Goal: Task Accomplishment & Management: Manage account settings

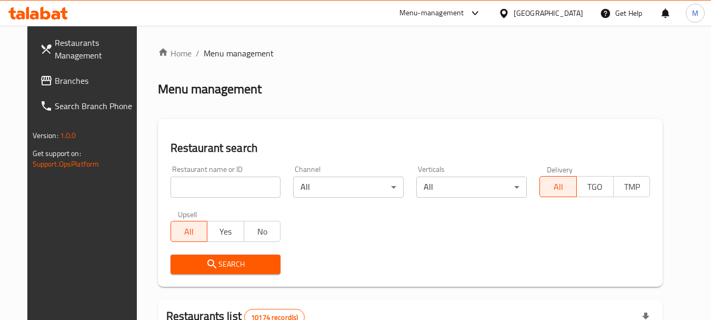
click at [514, 9] on div at bounding box center [506, 13] width 15 height 12
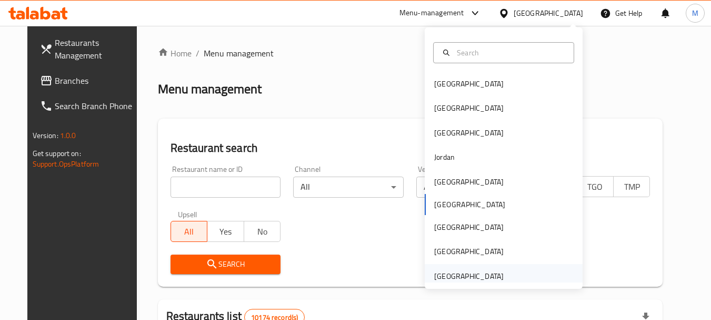
click at [479, 276] on div "[GEOGRAPHIC_DATA]" at bounding box center [469, 276] width 70 height 12
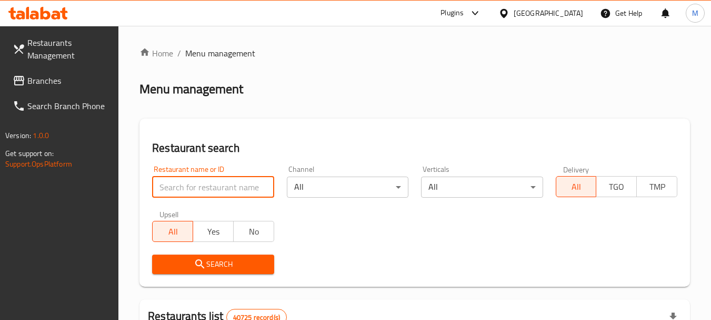
click at [231, 190] on input "search" at bounding box center [213, 186] width 122 height 21
paste input "مست بيكري"
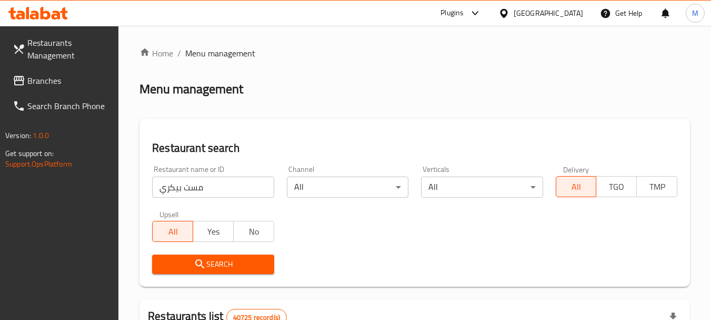
click at [221, 265] on span "Search" at bounding box center [213, 263] width 105 height 13
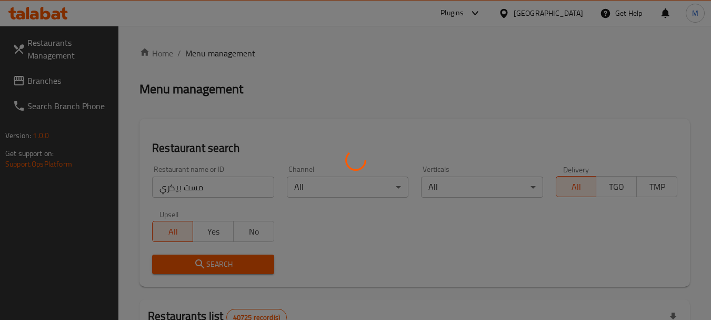
click at [221, 265] on div at bounding box center [355, 160] width 711 height 320
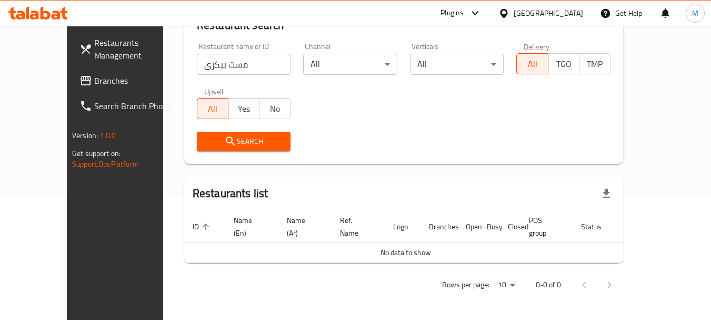
scroll to position [111, 0]
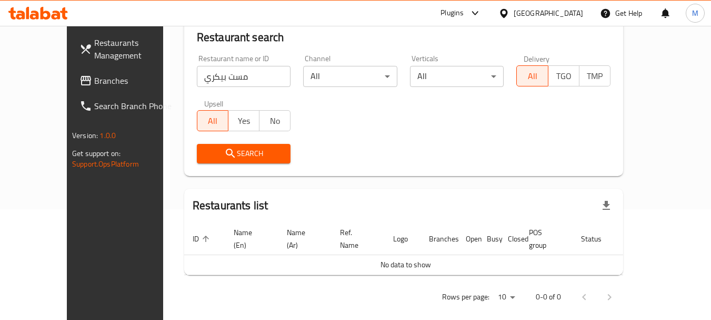
click at [223, 71] on input "مست بيكري" at bounding box center [244, 76] width 94 height 21
click button "Search" at bounding box center [244, 153] width 94 height 19
click at [214, 73] on input "مست بيكر" at bounding box center [244, 76] width 94 height 21
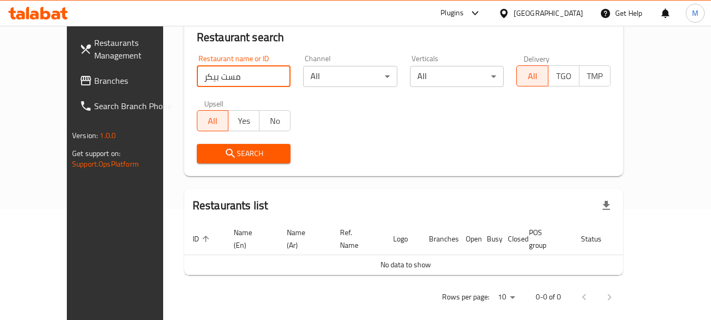
paste input "mst artisan bakery"
type input "mst artisan bakery"
click button "Search" at bounding box center [244, 153] width 94 height 19
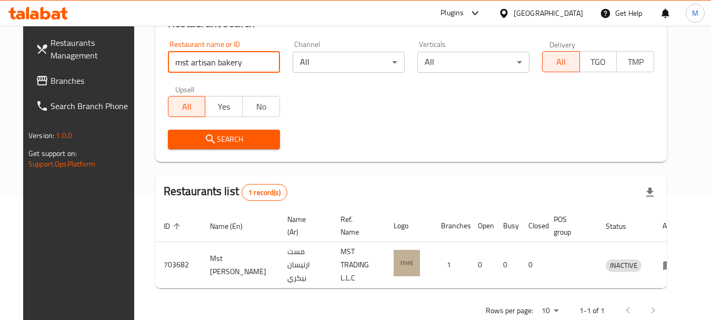
scroll to position [150, 0]
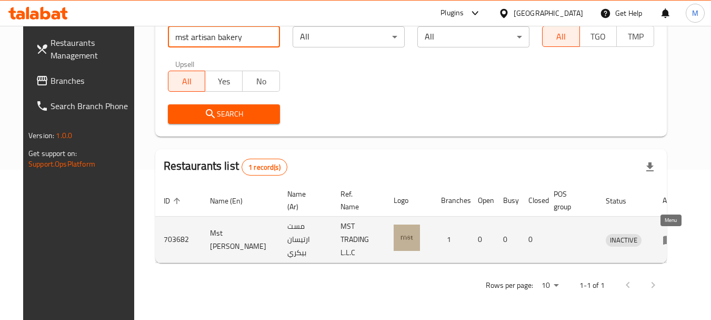
click at [675, 239] on link "enhanced table" at bounding box center [672, 239] width 19 height 13
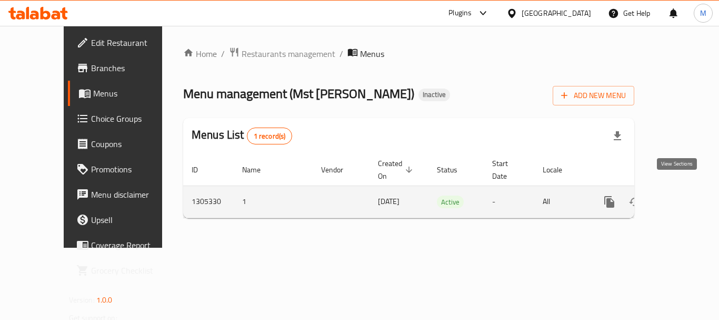
click at [679, 195] on icon "enhanced table" at bounding box center [685, 201] width 13 height 13
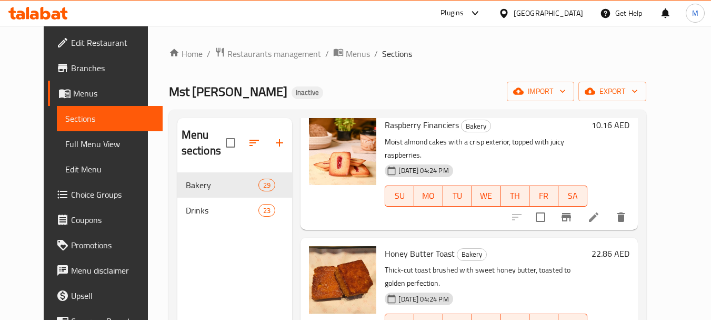
scroll to position [211, 0]
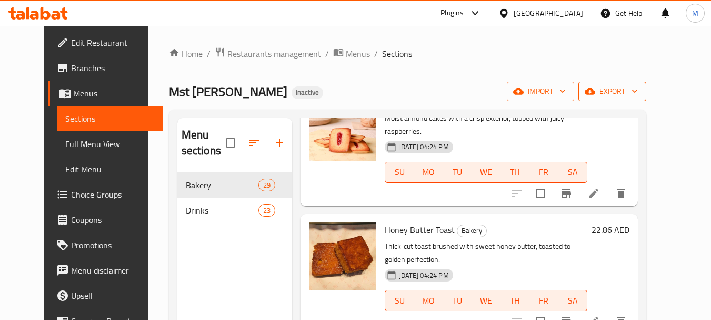
click at [638, 87] on span "export" at bounding box center [612, 91] width 51 height 13
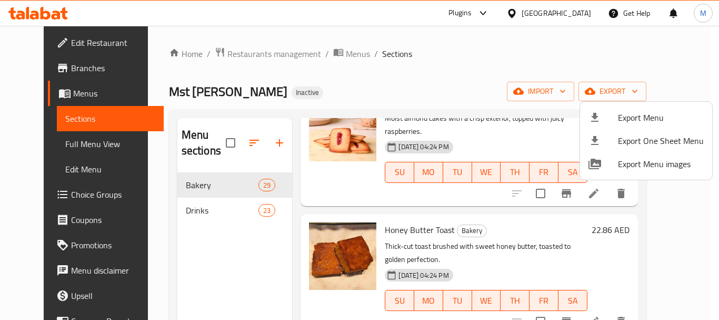
click at [645, 108] on li "Export Menu" at bounding box center [646, 117] width 132 height 23
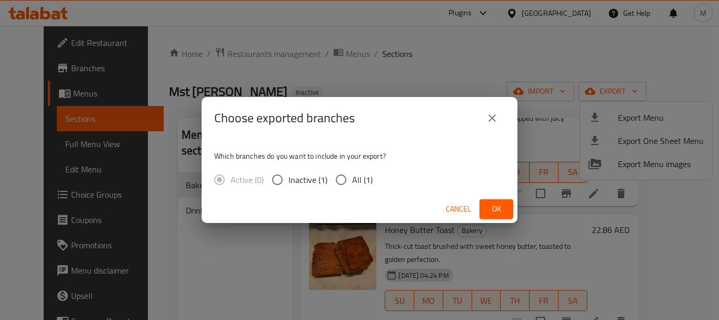
click at [352, 178] on span "All (1)" at bounding box center [362, 179] width 21 height 13
click at [352, 178] on input "All (1)" at bounding box center [341, 179] width 22 height 22
radio input "true"
click at [499, 209] on span "Ok" at bounding box center [496, 208] width 17 height 13
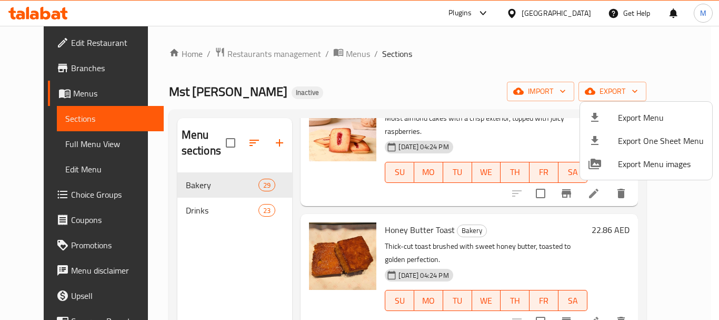
click at [164, 210] on div at bounding box center [359, 160] width 719 height 320
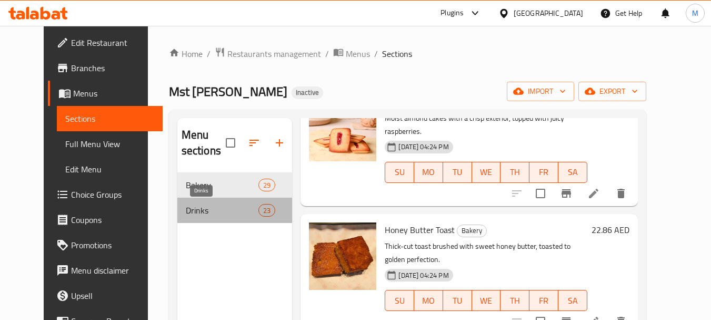
click at [186, 209] on span "Drinks" at bounding box center [222, 210] width 73 height 13
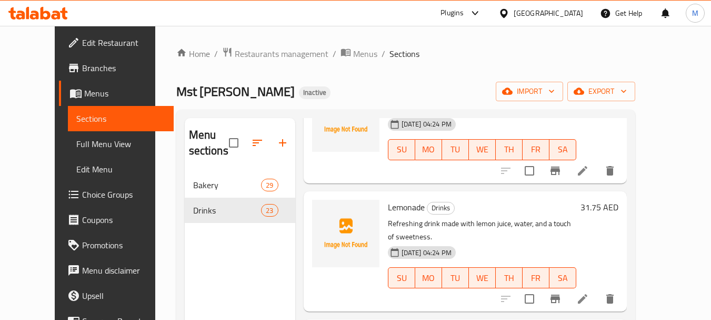
scroll to position [1000, 0]
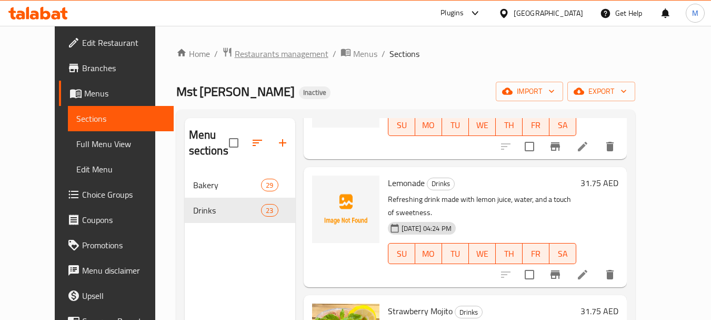
click at [246, 53] on span "Restaurants management" at bounding box center [282, 53] width 94 height 13
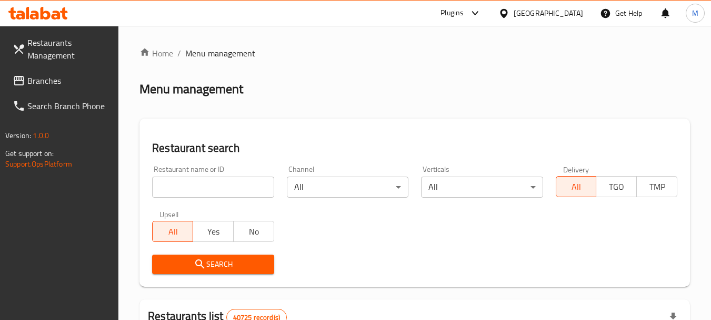
click at [205, 190] on input "search" at bounding box center [213, 186] width 122 height 21
paste input "Abdulbasit Restaurant, Deira"
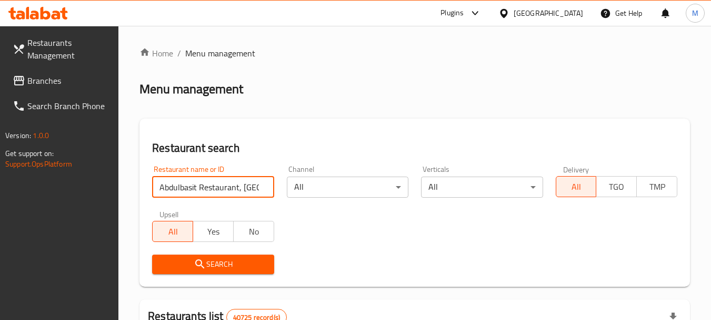
scroll to position [0, 2]
drag, startPoint x: 239, startPoint y: 190, endPoint x: 281, endPoint y: 194, distance: 42.4
click at [281, 194] on div "Restaurant name or ID Abdulbasit Restaurant, Deira Restaurant name or ID Channe…" at bounding box center [415, 219] width 538 height 121
type input "Abdulbasit Restaurant"
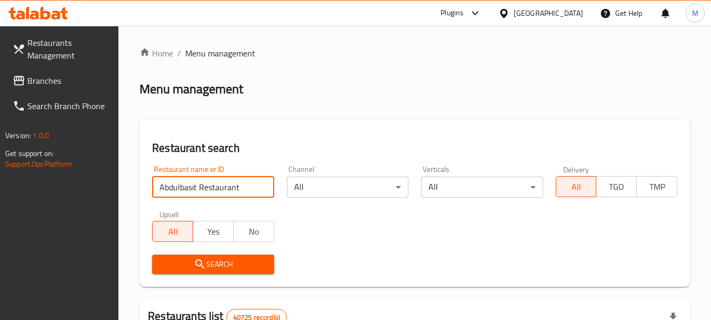
click button "Search" at bounding box center [213, 263] width 122 height 19
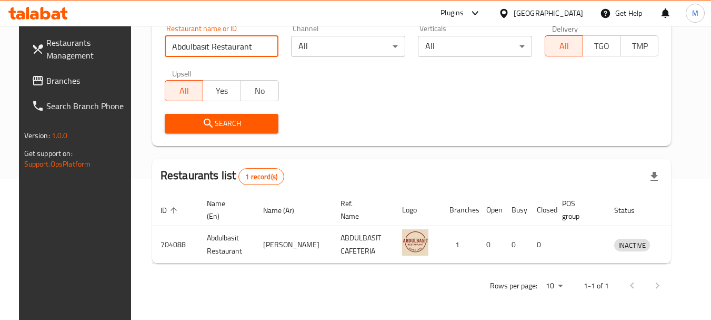
scroll to position [141, 0]
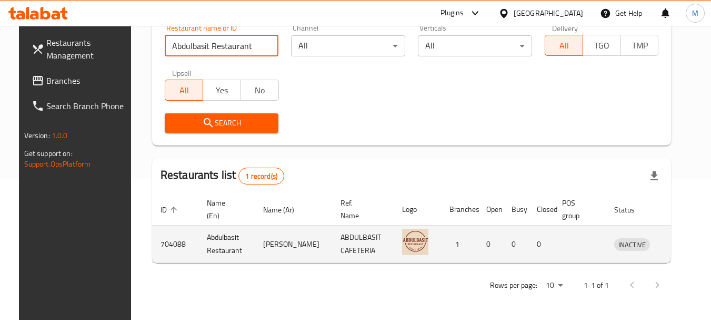
click at [663, 246] on td "enhanced table" at bounding box center [681, 243] width 36 height 37
click at [671, 243] on icon "enhanced table" at bounding box center [677, 243] width 13 height 13
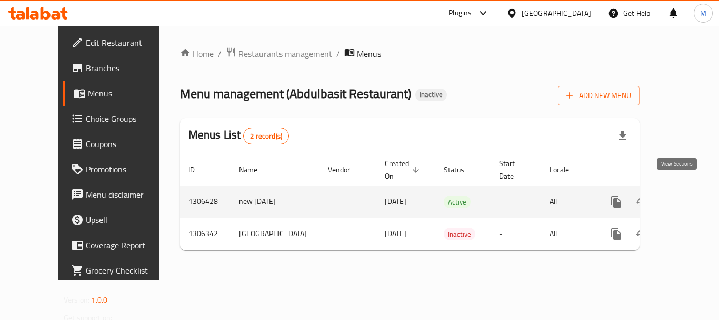
click at [688, 197] on icon "enhanced table" at bounding box center [692, 201] width 9 height 9
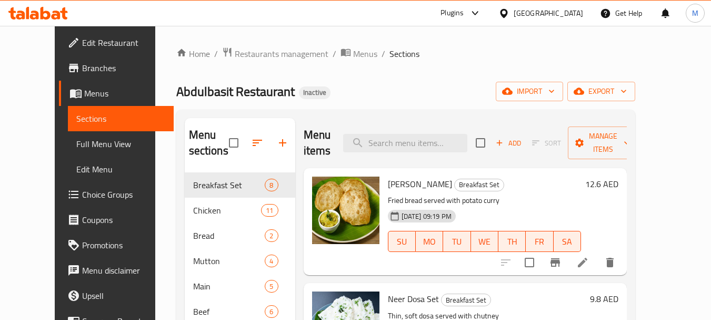
click at [372, 87] on div "Abdulbasit Restaurant Inactive import export" at bounding box center [405, 91] width 459 height 19
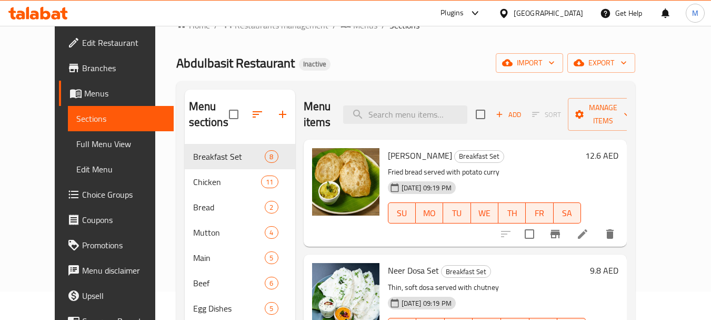
scroll to position [53, 0]
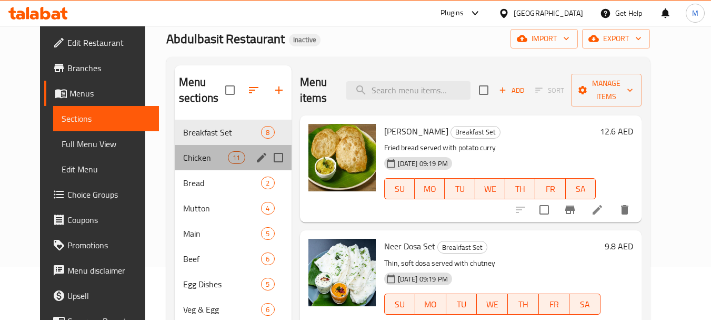
click at [191, 164] on div "Chicken 11" at bounding box center [233, 157] width 117 height 25
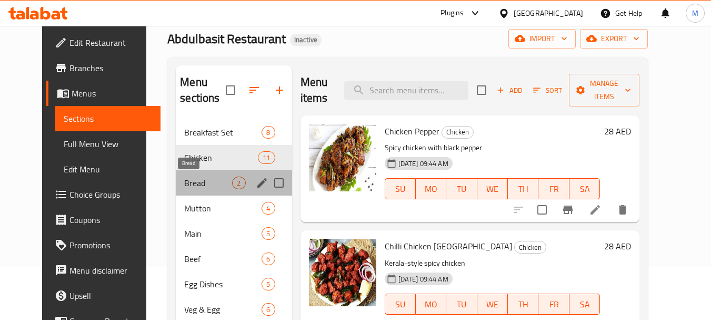
click at [184, 184] on span "Bread" at bounding box center [208, 182] width 48 height 13
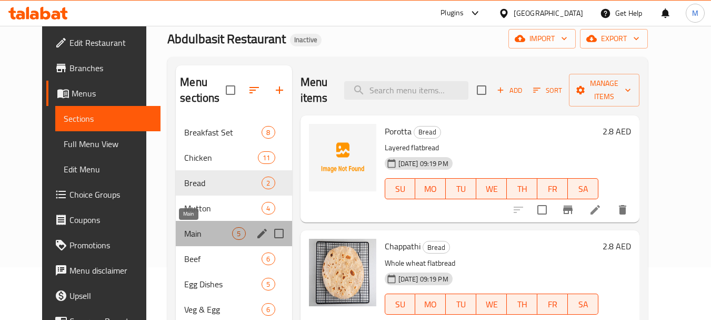
click at [184, 231] on span "Main" at bounding box center [208, 233] width 48 height 13
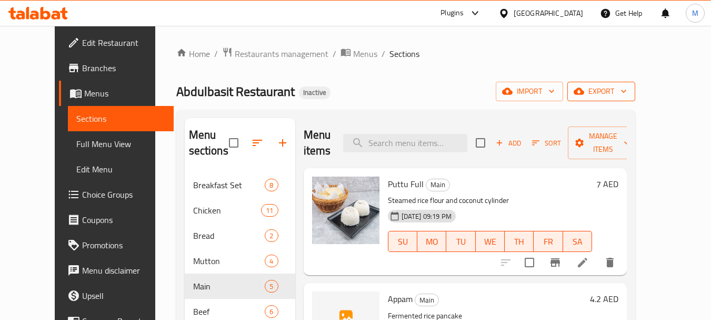
click at [627, 96] on span "export" at bounding box center [601, 91] width 51 height 13
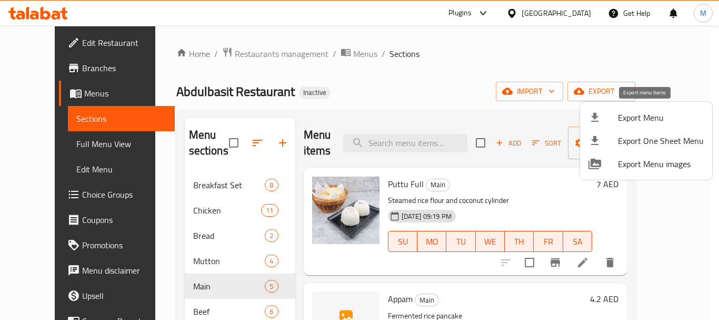
click at [642, 119] on span "Export Menu" at bounding box center [661, 117] width 86 height 13
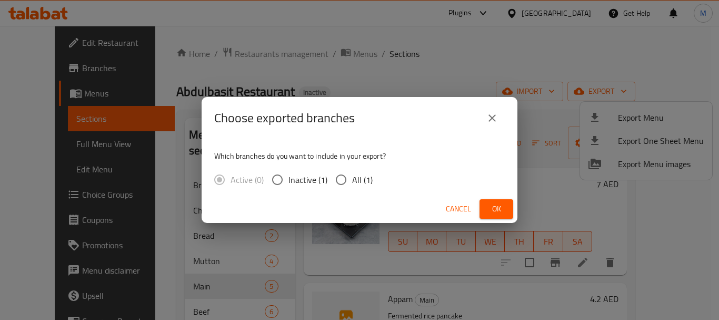
click at [362, 185] on span "All (1)" at bounding box center [362, 179] width 21 height 13
click at [352, 185] on input "All (1)" at bounding box center [341, 179] width 22 height 22
radio input "true"
click at [501, 210] on span "Ok" at bounding box center [496, 208] width 17 height 13
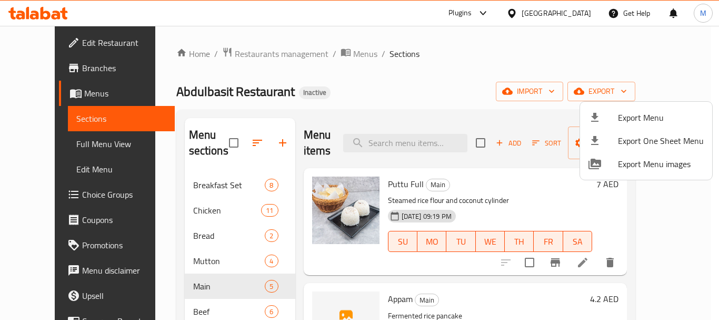
click at [409, 102] on div at bounding box center [359, 160] width 719 height 320
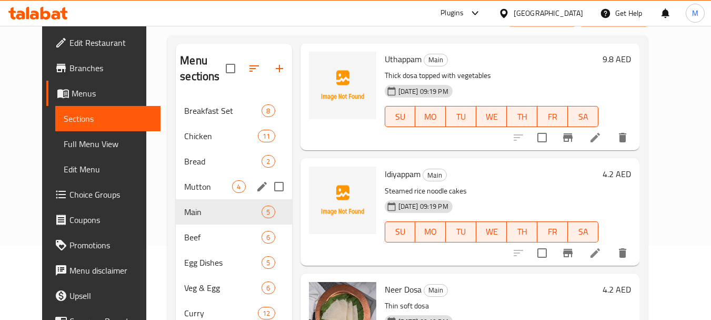
scroll to position [164, 0]
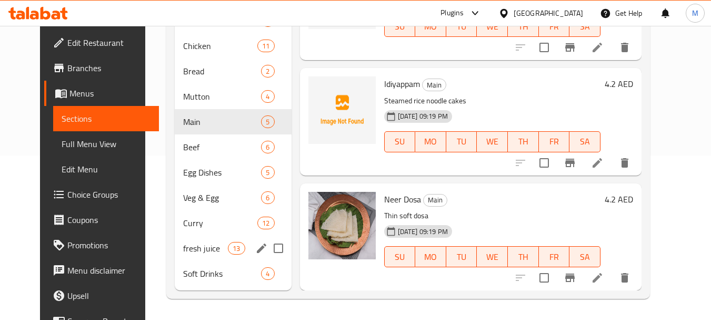
click at [188, 253] on span "fresh juice" at bounding box center [205, 248] width 45 height 13
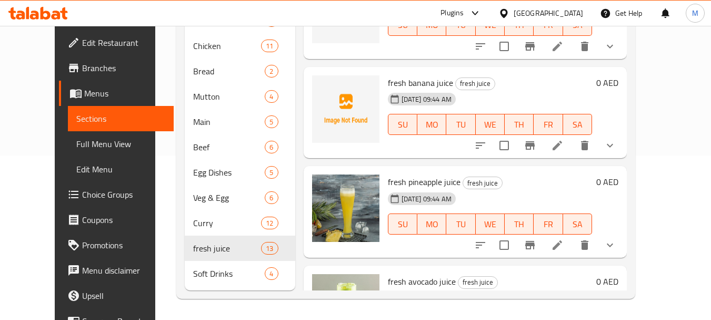
scroll to position [175, 0]
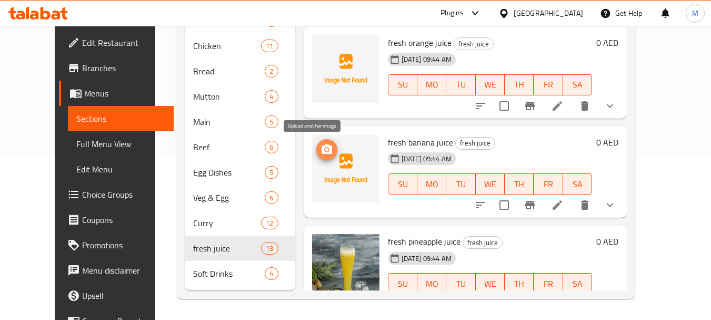
click at [322, 152] on icon "upload picture" at bounding box center [327, 148] width 11 height 9
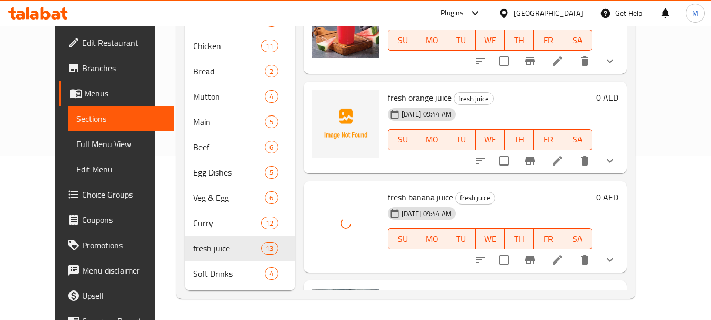
scroll to position [70, 0]
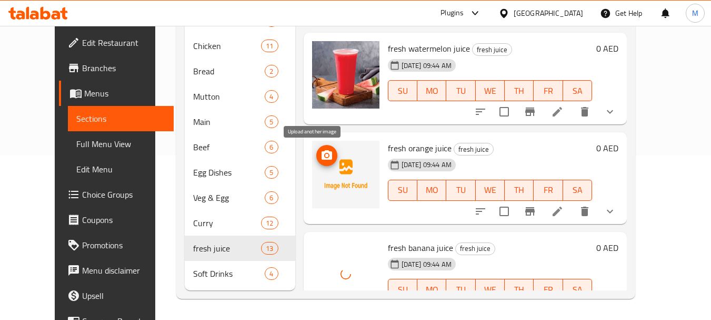
click at [321, 161] on icon "upload picture" at bounding box center [327, 155] width 13 height 13
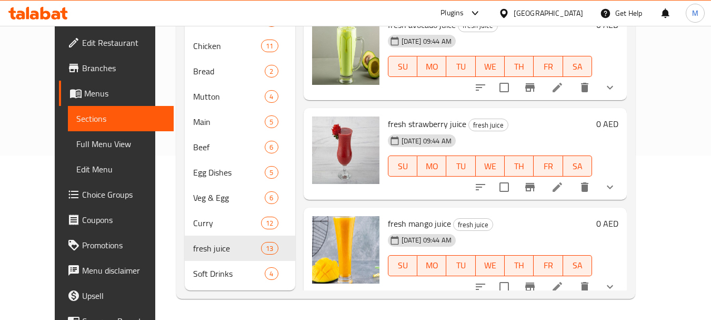
scroll to position [702, 0]
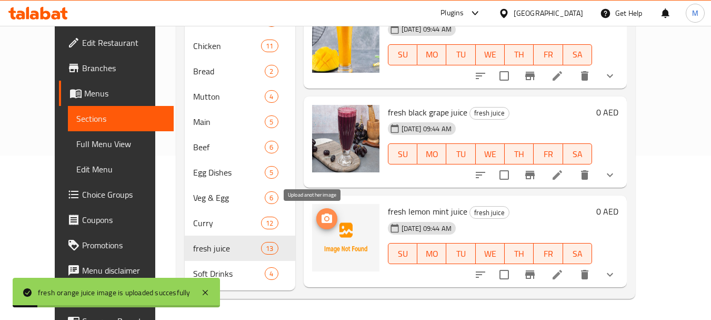
click at [322, 216] on icon "upload picture" at bounding box center [327, 217] width 11 height 9
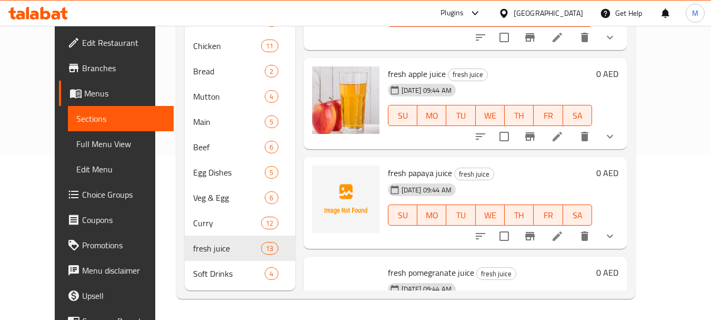
scroll to position [997, 0]
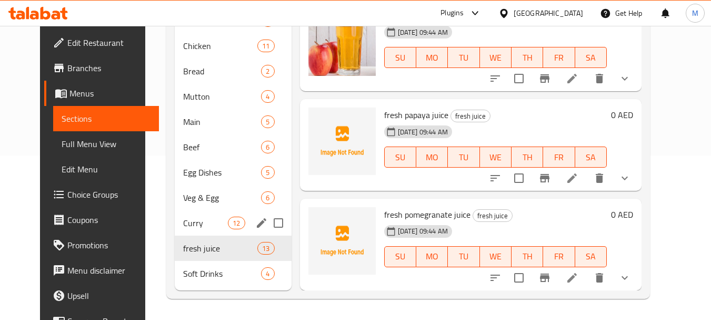
click at [175, 215] on div "Curry 12" at bounding box center [233, 222] width 117 height 25
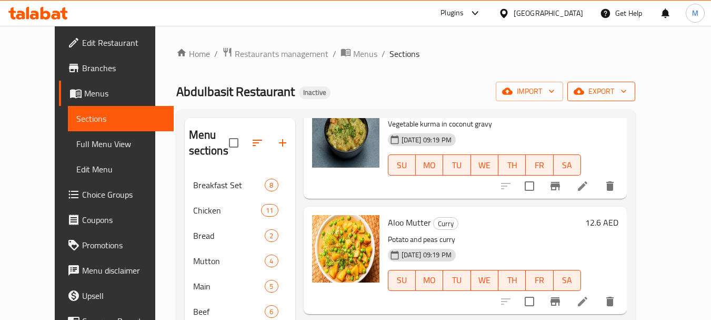
click at [627, 92] on span "export" at bounding box center [601, 91] width 51 height 13
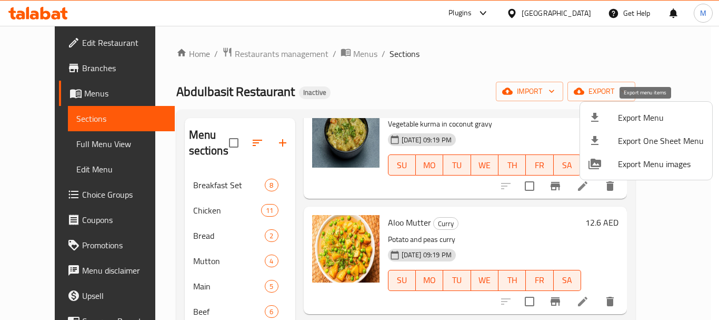
click at [611, 115] on div at bounding box center [603, 117] width 29 height 13
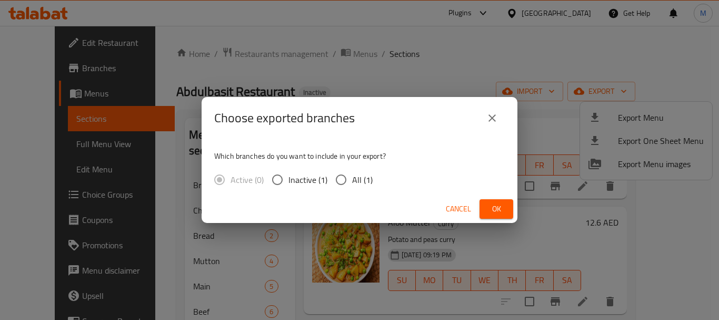
click at [369, 177] on span "All (1)" at bounding box center [362, 179] width 21 height 13
click at [352, 177] on input "All (1)" at bounding box center [341, 179] width 22 height 22
radio input "true"
drag, startPoint x: 497, startPoint y: 210, endPoint x: 391, endPoint y: 316, distance: 150.0
click at [497, 210] on span "Ok" at bounding box center [496, 208] width 17 height 13
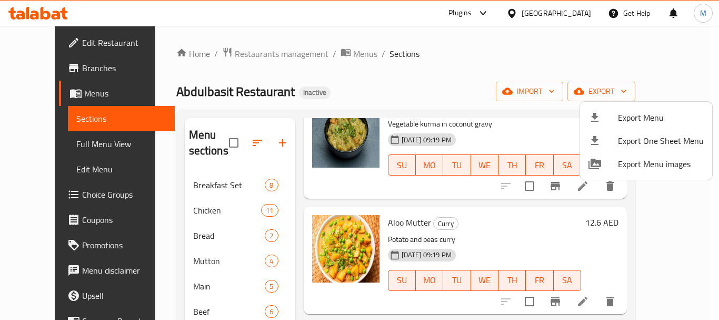
click at [413, 82] on div at bounding box center [359, 160] width 719 height 320
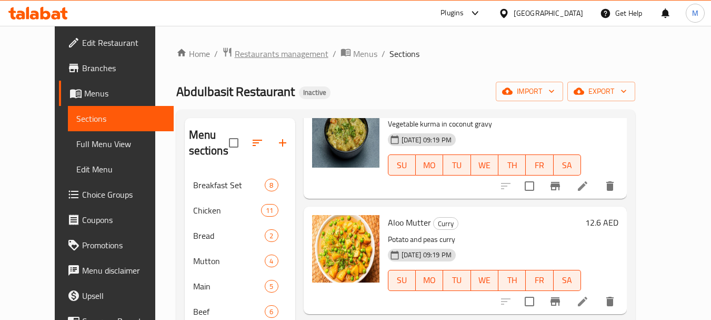
click at [245, 50] on span "Restaurants management" at bounding box center [282, 53] width 94 height 13
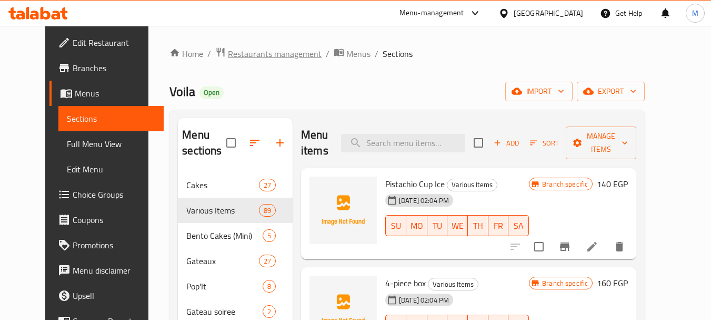
click at [242, 55] on span "Restaurants management" at bounding box center [275, 53] width 94 height 13
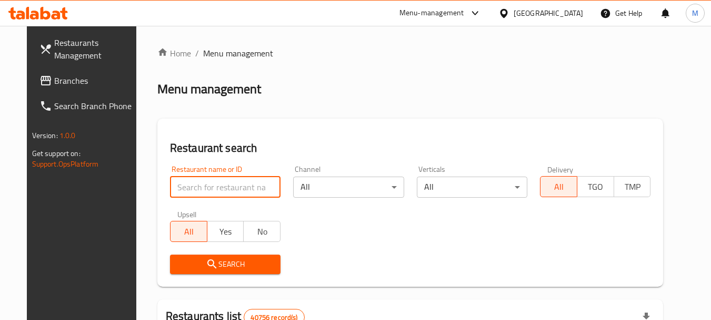
click at [200, 183] on input "search" at bounding box center [225, 186] width 111 height 21
paste input "Spago"
type input "Spago"
click at [206, 258] on icon "submit" at bounding box center [212, 263] width 13 height 13
drag, startPoint x: 196, startPoint y: 258, endPoint x: 128, endPoint y: 119, distance: 154.5
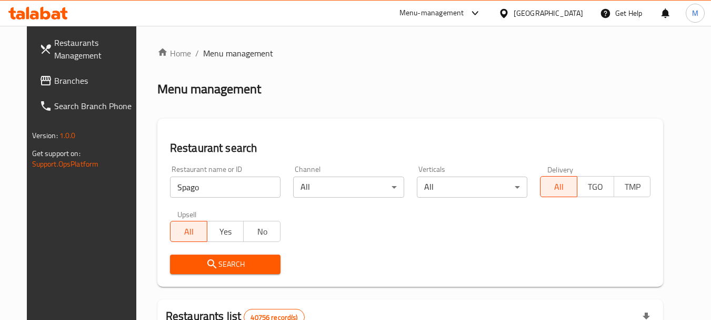
click at [196, 257] on div at bounding box center [355, 160] width 711 height 320
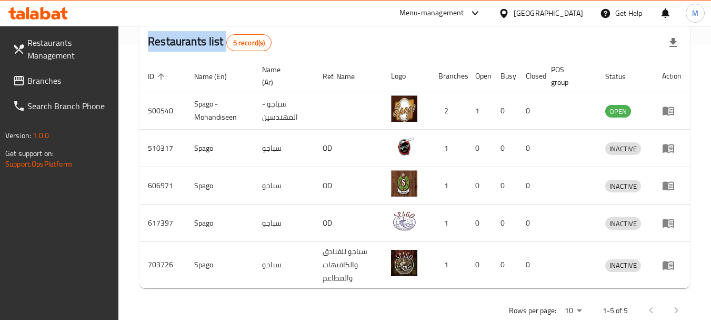
scroll to position [300, 0]
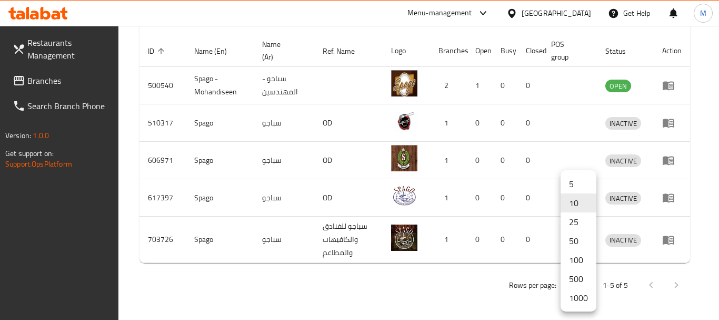
click at [580, 297] on li "1000" at bounding box center [579, 297] width 36 height 19
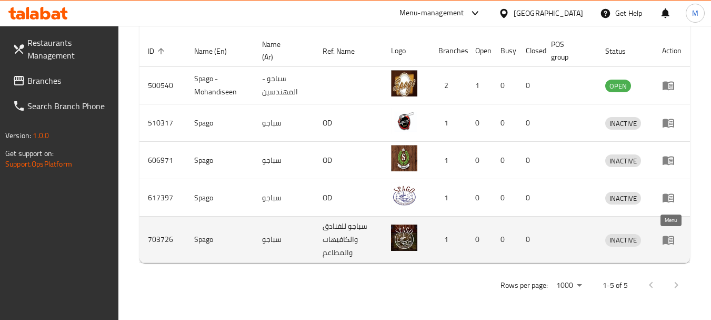
click at [672, 238] on icon "enhanced table" at bounding box center [671, 240] width 4 height 4
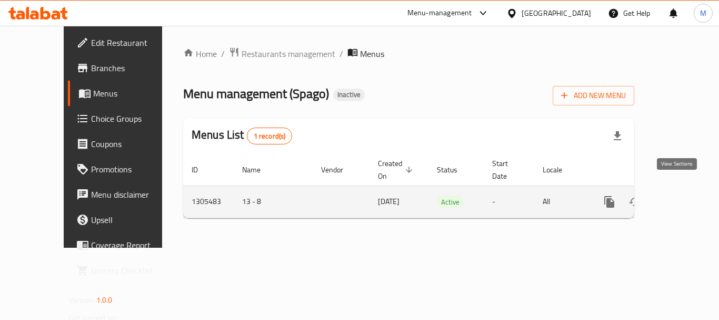
click at [681, 197] on icon "enhanced table" at bounding box center [685, 201] width 9 height 9
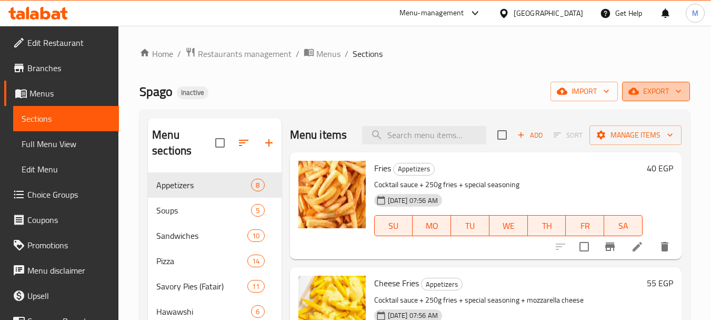
click at [652, 93] on span "export" at bounding box center [656, 91] width 51 height 13
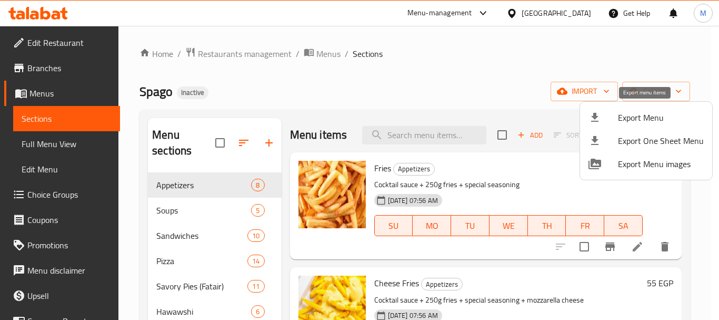
click at [609, 124] on li "Export Menu" at bounding box center [646, 117] width 132 height 23
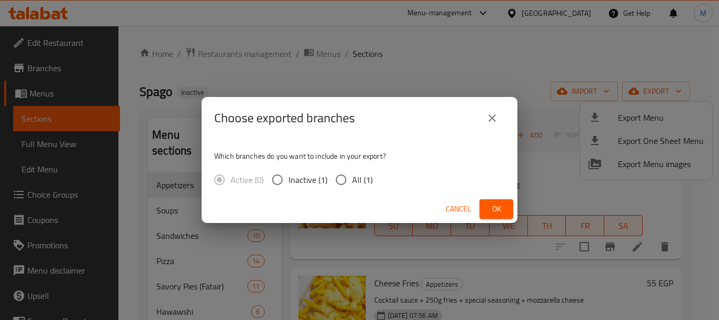
click at [357, 178] on span "All (1)" at bounding box center [362, 179] width 21 height 13
click at [352, 178] on input "All (1)" at bounding box center [341, 179] width 22 height 22
radio input "true"
click at [491, 204] on span "Ok" at bounding box center [496, 208] width 17 height 13
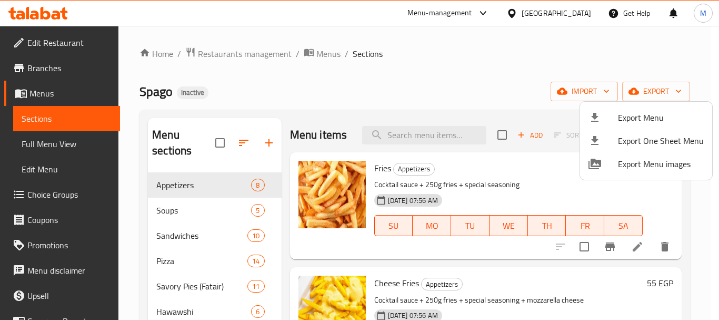
click at [401, 193] on div at bounding box center [359, 160] width 719 height 320
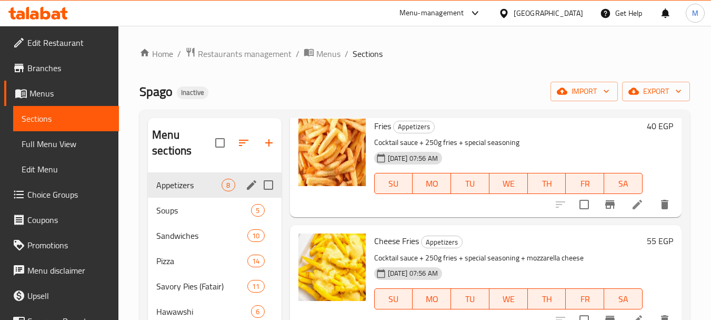
scroll to position [58, 0]
click at [185, 219] on div "Soups 5" at bounding box center [214, 209] width 133 height 25
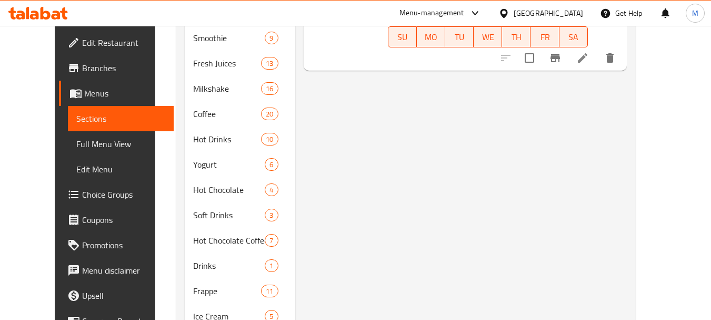
scroll to position [746, 0]
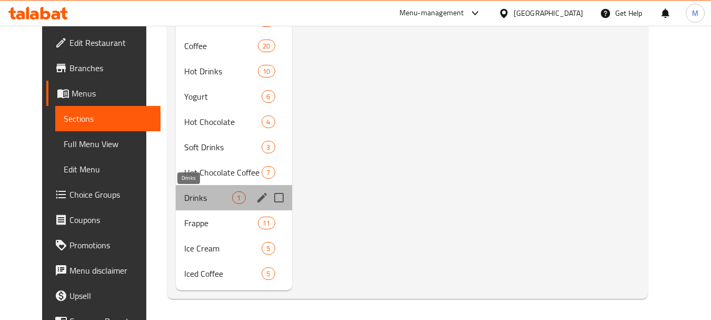
click at [184, 196] on span "Drinks" at bounding box center [208, 197] width 48 height 13
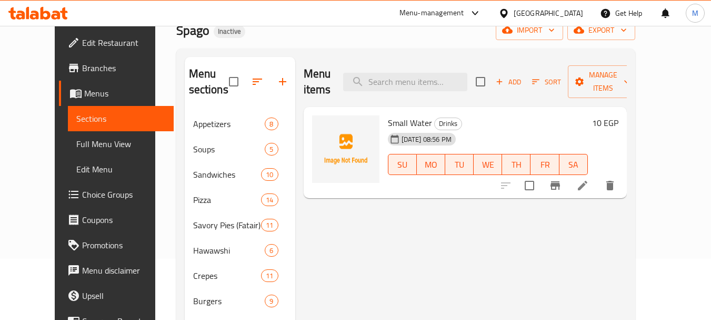
scroll to position [8, 0]
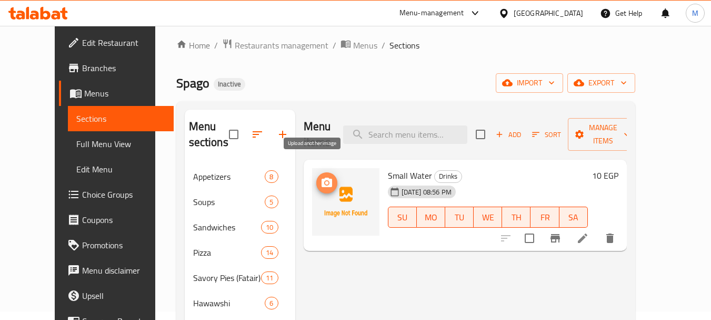
click at [325, 181] on circle "upload picture" at bounding box center [326, 182] width 3 height 3
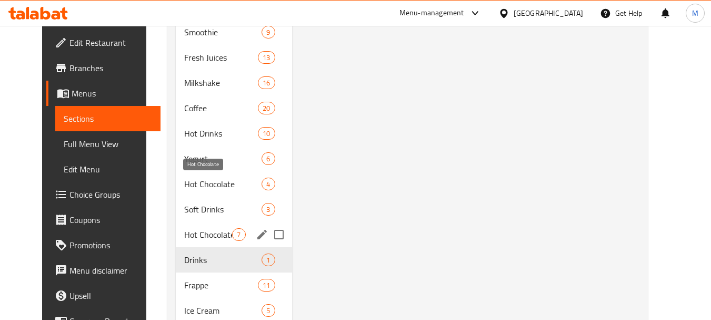
scroll to position [693, 0]
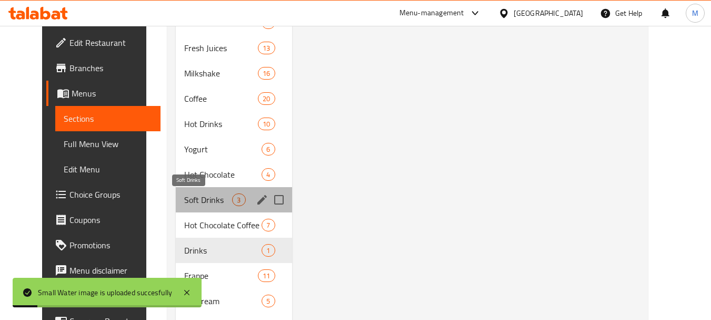
click at [184, 199] on span "Soft Drinks" at bounding box center [208, 199] width 48 height 13
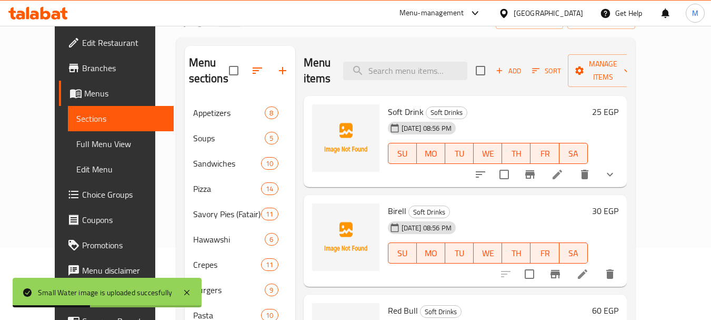
scroll to position [8, 0]
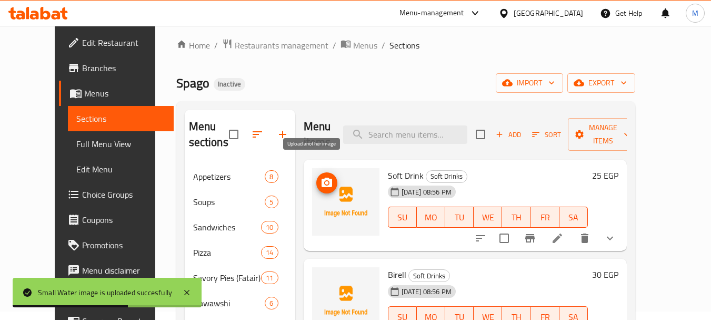
click at [322, 177] on icon "upload picture" at bounding box center [327, 181] width 11 height 9
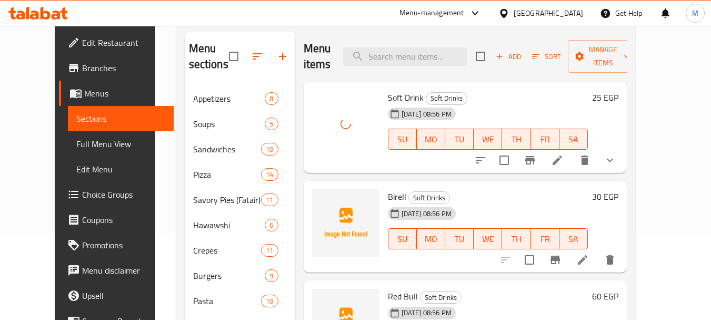
scroll to position [166, 0]
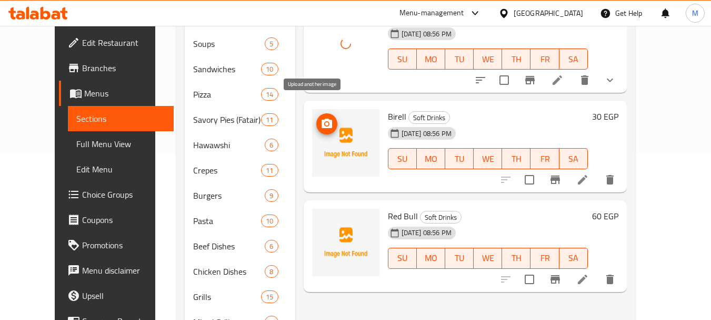
click at [317, 115] on button "upload picture" at bounding box center [326, 123] width 21 height 21
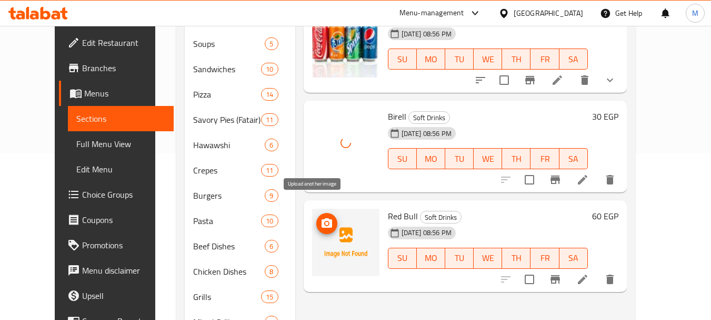
click at [321, 217] on icon "upload picture" at bounding box center [327, 223] width 13 height 13
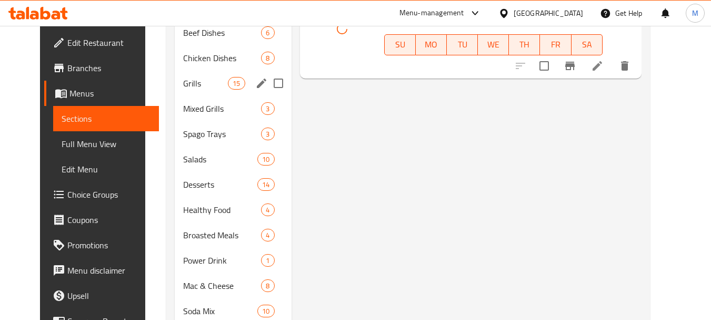
scroll to position [482, 0]
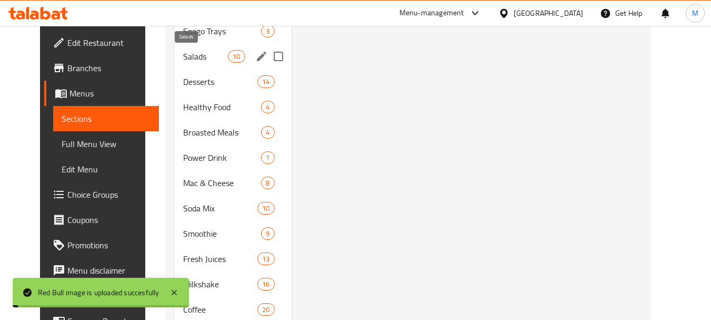
click at [191, 62] on span "Salads" at bounding box center [205, 56] width 45 height 13
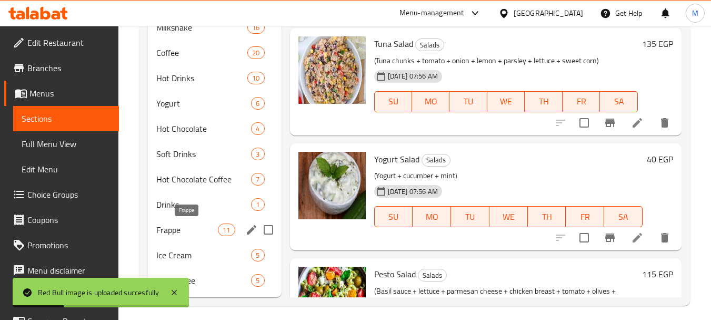
scroll to position [746, 0]
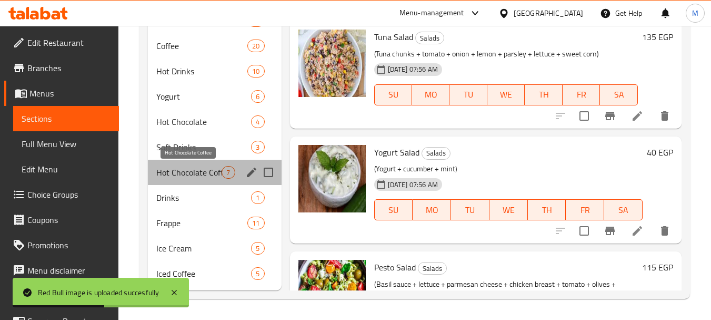
click at [187, 170] on span "Hot Chocolate Coffee" at bounding box center [188, 172] width 65 height 13
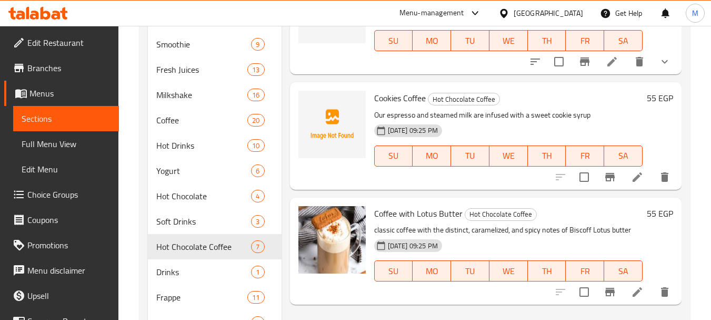
scroll to position [746, 0]
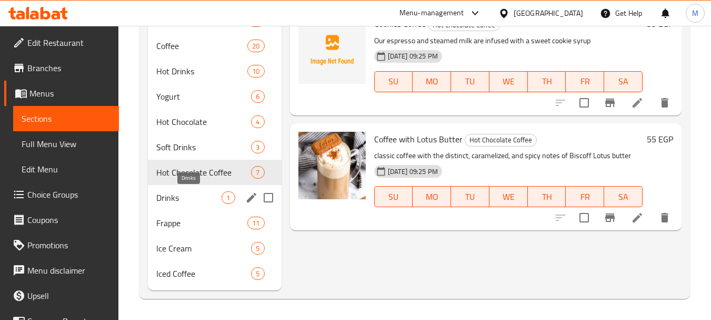
click at [168, 196] on span "Drinks" at bounding box center [188, 197] width 65 height 13
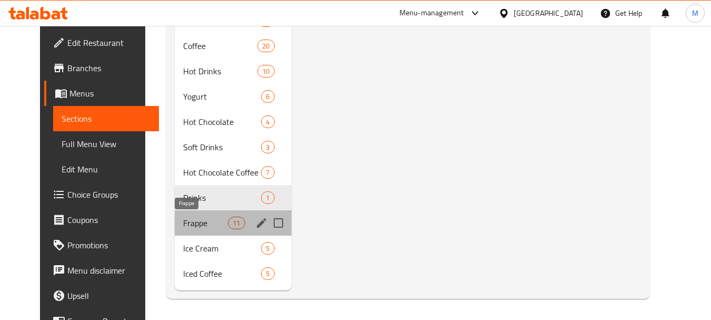
click at [183, 225] on span "Frappe" at bounding box center [205, 222] width 45 height 13
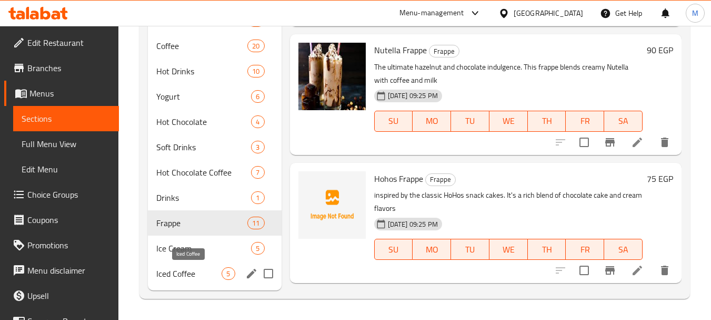
click at [199, 273] on span "Iced Coffee" at bounding box center [188, 273] width 65 height 13
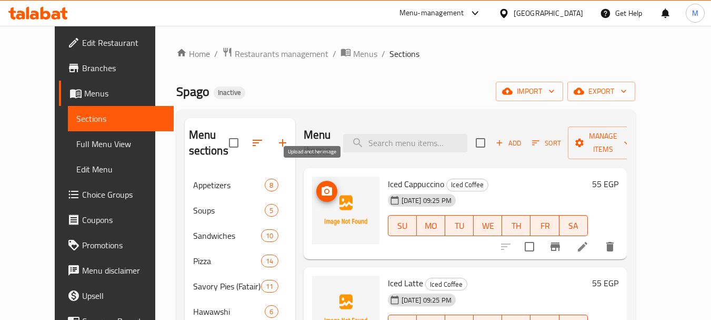
click at [321, 185] on icon "upload picture" at bounding box center [327, 191] width 13 height 13
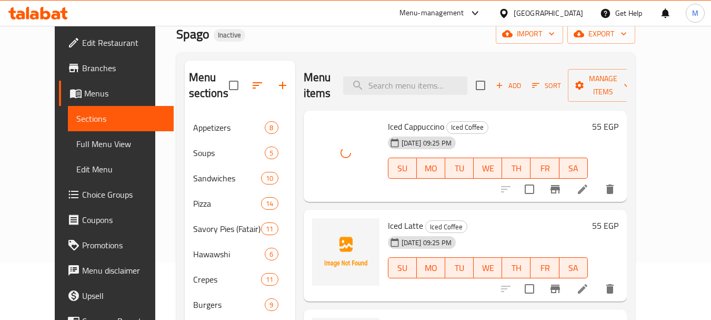
scroll to position [105, 0]
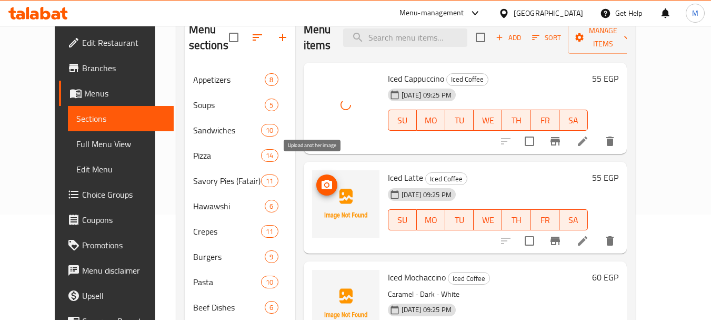
click at [321, 178] on icon "upload picture" at bounding box center [327, 184] width 13 height 13
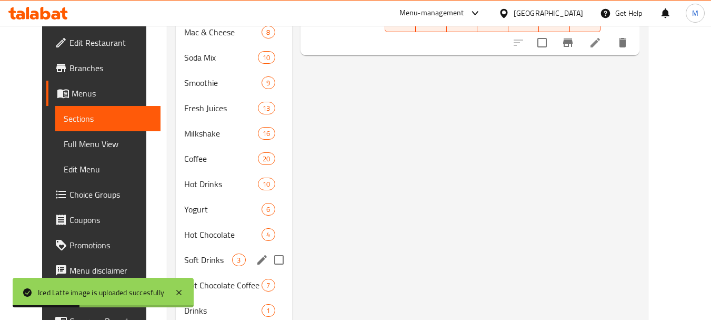
scroll to position [684, 0]
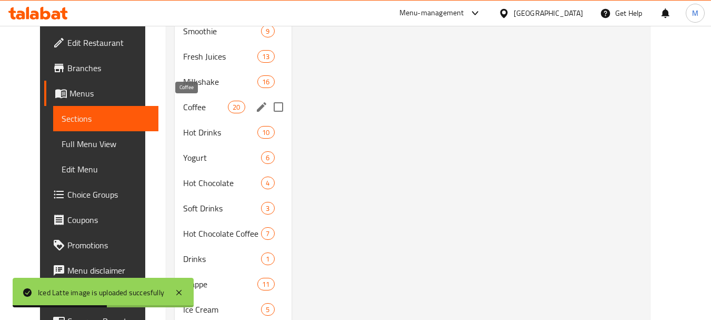
click at [184, 113] on span "Coffee" at bounding box center [205, 107] width 45 height 13
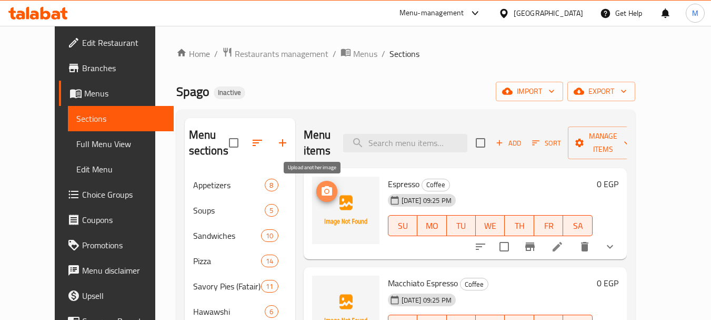
click at [320, 195] on span "upload picture" at bounding box center [326, 191] width 21 height 13
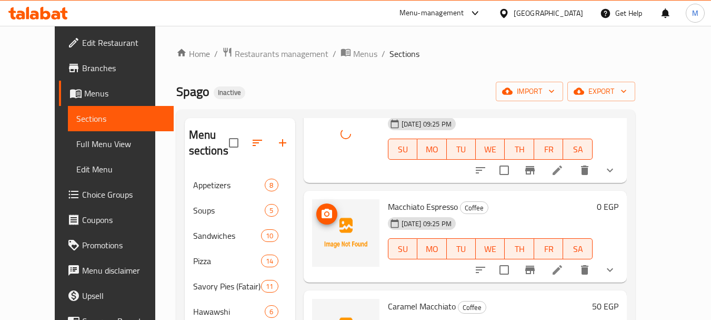
scroll to position [105, 0]
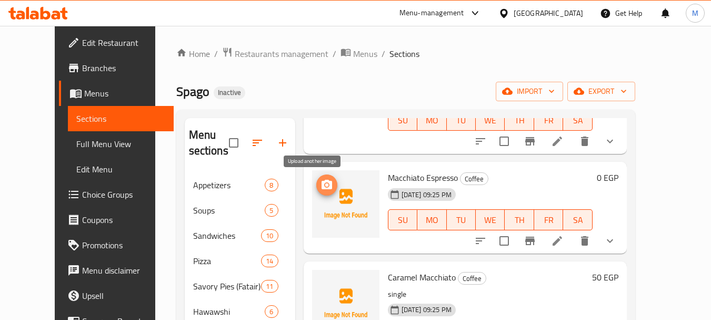
click at [322, 181] on icon "upload picture" at bounding box center [327, 184] width 11 height 9
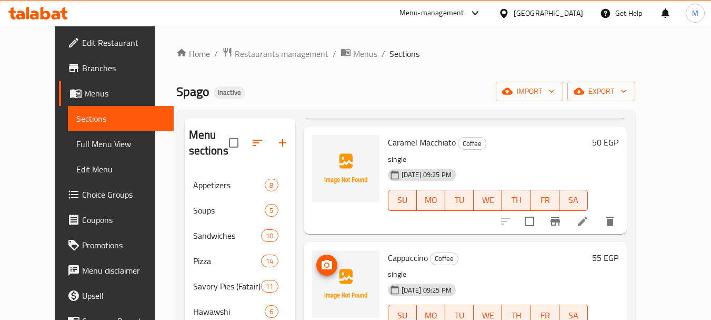
scroll to position [263, 0]
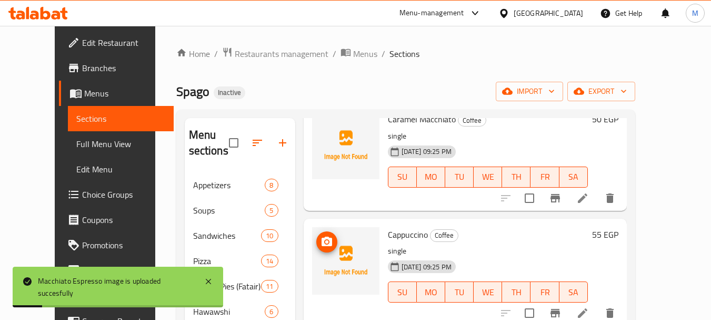
click at [321, 236] on icon "upload picture" at bounding box center [327, 241] width 13 height 13
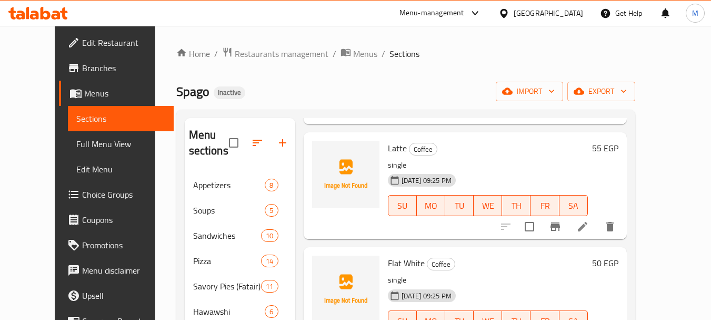
scroll to position [474, 0]
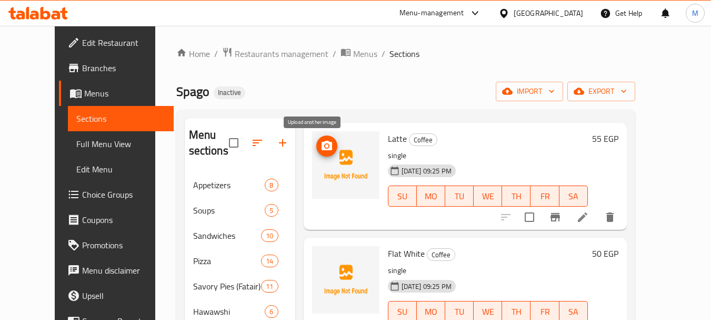
click at [325, 146] on circle "upload picture" at bounding box center [326, 145] width 3 height 3
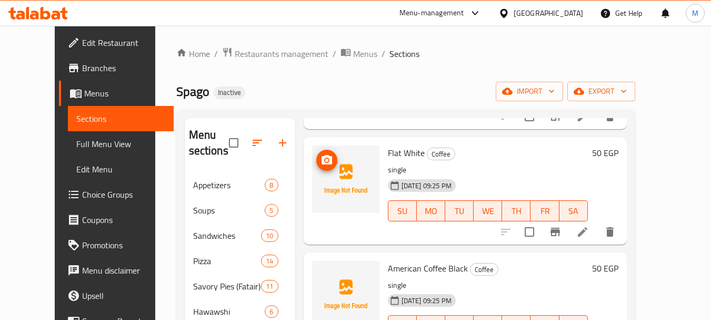
scroll to position [579, 0]
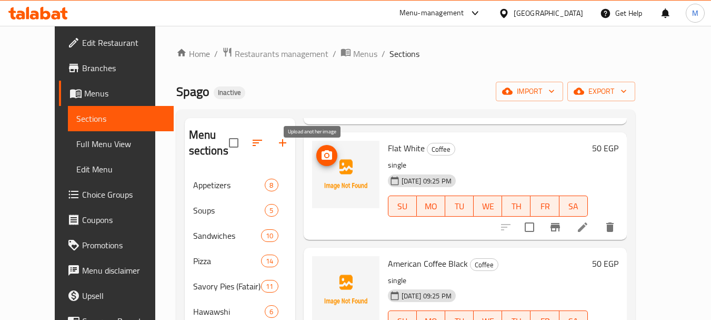
click at [321, 150] on icon "upload picture" at bounding box center [327, 155] width 13 height 13
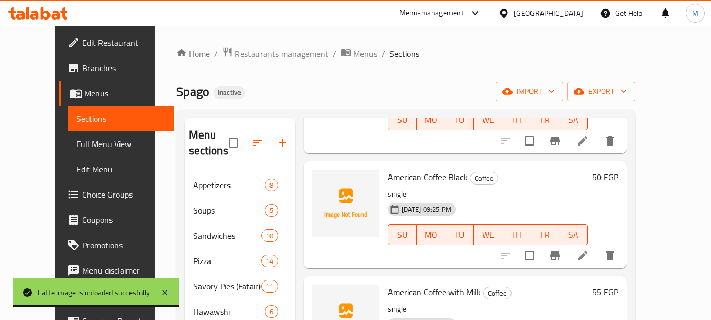
scroll to position [684, 0]
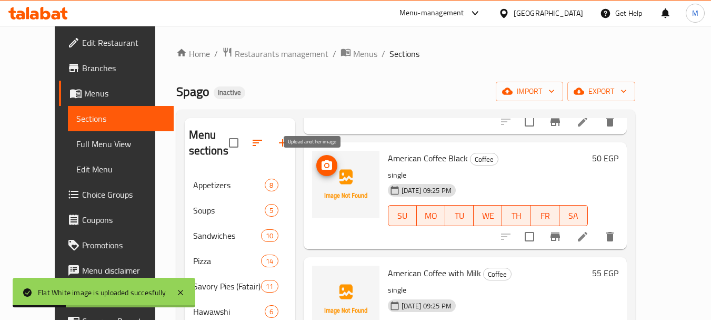
click at [322, 164] on icon "upload picture" at bounding box center [327, 164] width 11 height 9
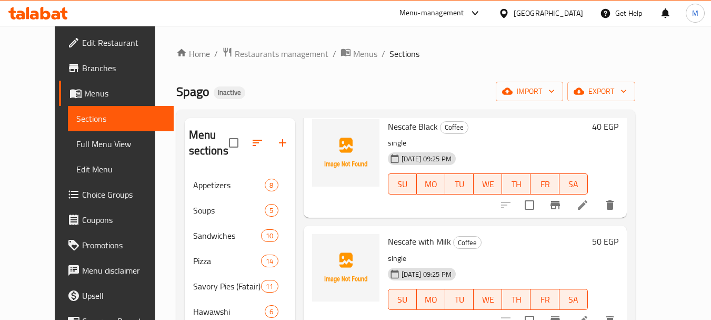
scroll to position [948, 0]
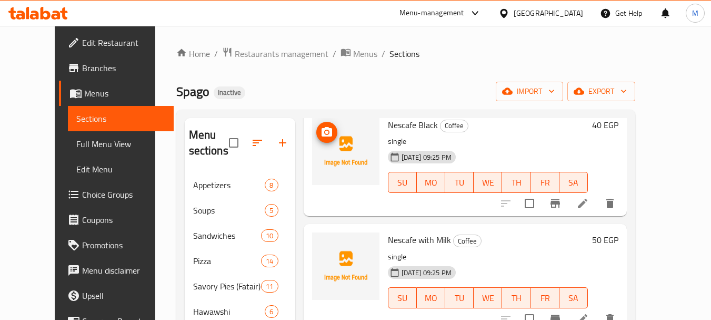
click at [322, 132] on icon "upload picture" at bounding box center [327, 131] width 11 height 9
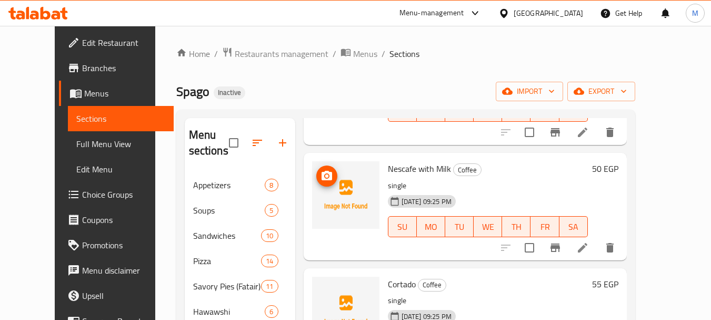
scroll to position [1053, 0]
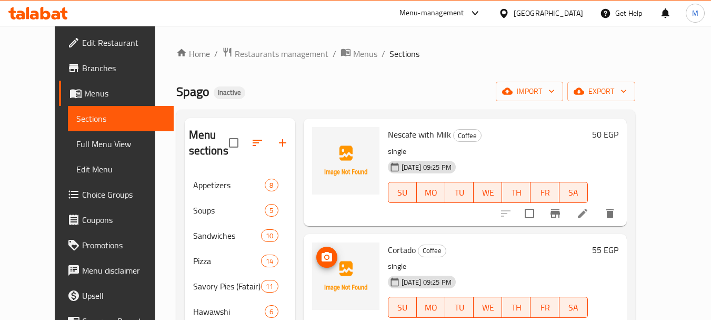
click at [321, 259] on icon "upload picture" at bounding box center [327, 257] width 13 height 13
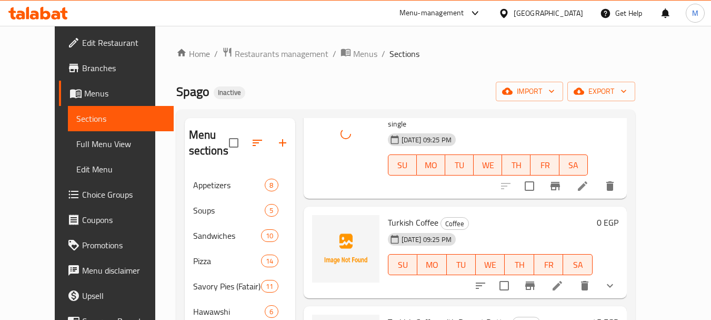
scroll to position [1264, 0]
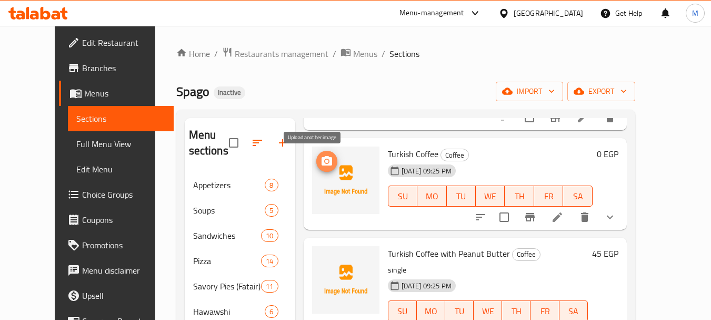
click at [321, 161] on icon "upload picture" at bounding box center [327, 161] width 13 height 13
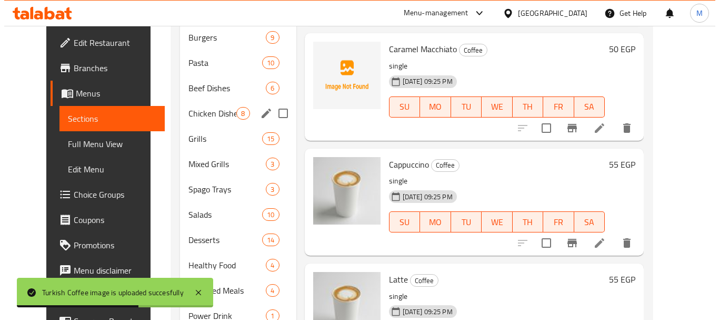
scroll to position [0, 0]
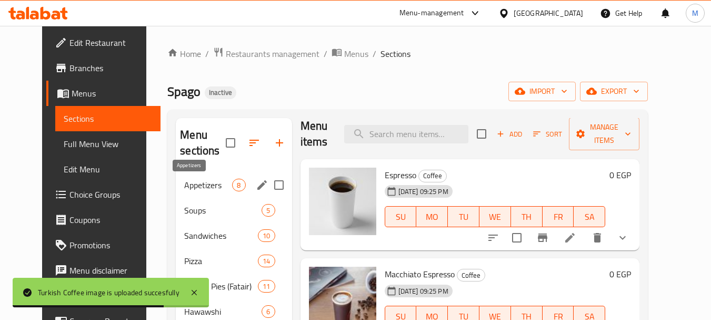
click at [184, 187] on span "Appetizers" at bounding box center [208, 184] width 48 height 13
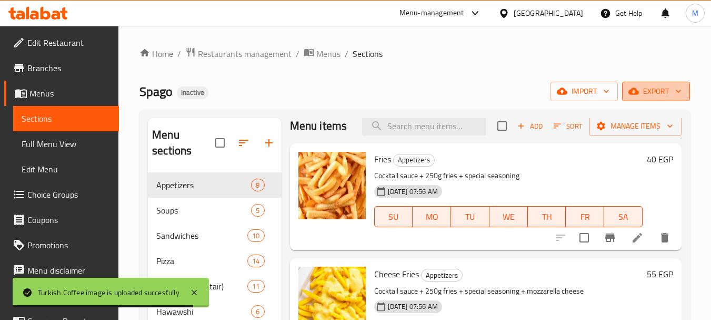
click at [666, 90] on span "export" at bounding box center [656, 91] width 51 height 13
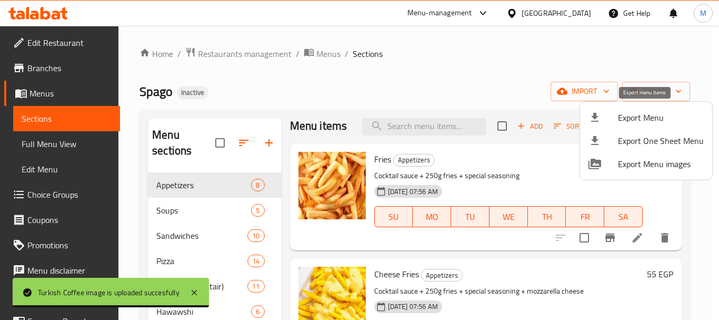
click at [629, 113] on span "Export Menu" at bounding box center [661, 117] width 86 height 13
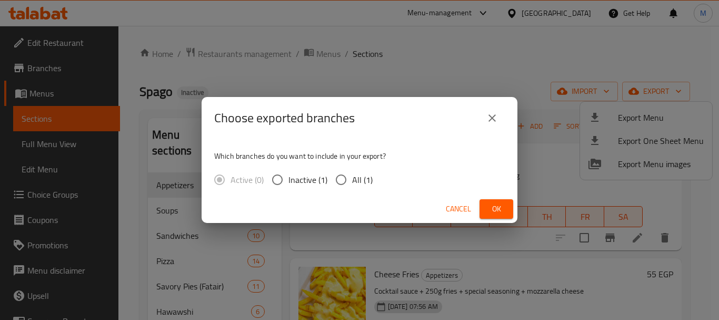
click at [355, 181] on span "All (1)" at bounding box center [362, 179] width 21 height 13
click at [352, 181] on input "All (1)" at bounding box center [341, 179] width 22 height 22
radio input "true"
drag, startPoint x: 500, startPoint y: 209, endPoint x: 393, endPoint y: 314, distance: 150.4
click at [500, 209] on span "Ok" at bounding box center [496, 208] width 17 height 13
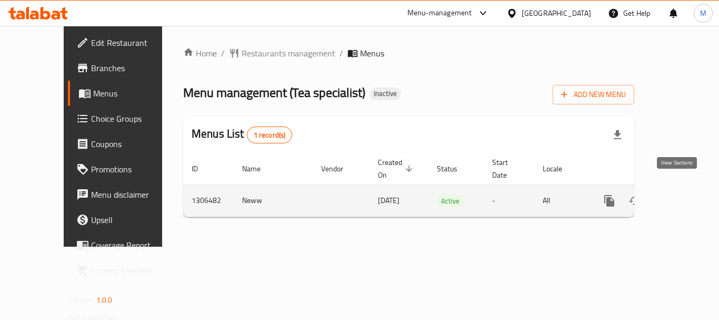
click at [681, 196] on icon "enhanced table" at bounding box center [685, 200] width 9 height 9
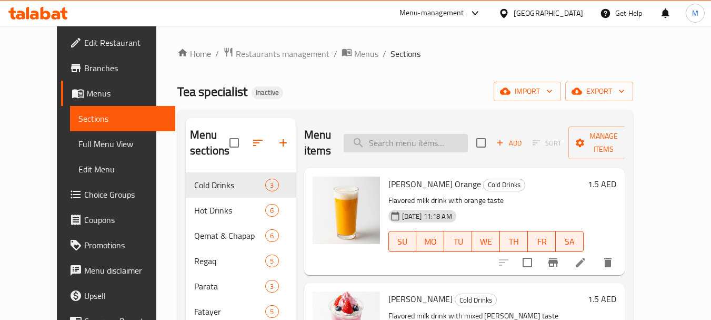
click at [449, 137] on input "search" at bounding box center [406, 143] width 124 height 18
paste input "Tea specialist"
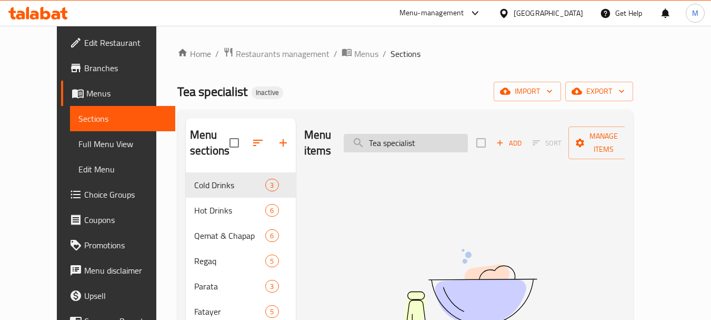
click at [390, 134] on input "Tea specialist" at bounding box center [406, 143] width 124 height 18
type input "specialist"
click at [460, 102] on div "Home / Restaurants management / Menus / Sections Tea specialist Inactive import…" at bounding box center [405, 246] width 456 height 399
click at [633, 100] on button "export" at bounding box center [599, 91] width 68 height 19
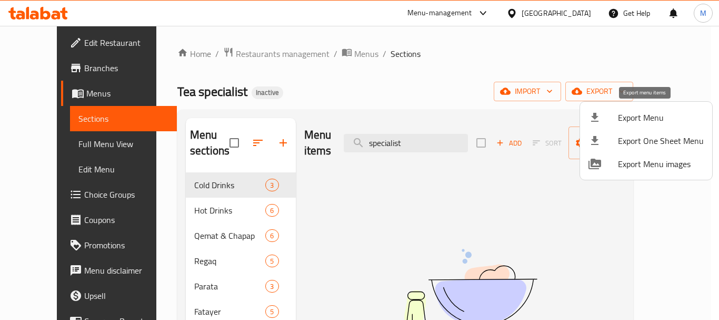
click at [616, 128] on li "Export Menu" at bounding box center [646, 117] width 132 height 23
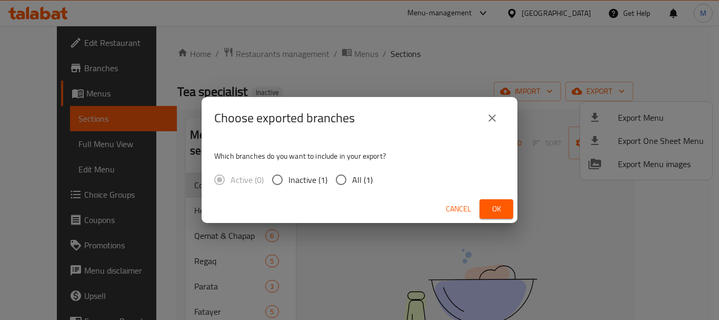
click at [366, 177] on span "All (1)" at bounding box center [362, 179] width 21 height 13
click at [352, 177] on input "All (1)" at bounding box center [341, 179] width 22 height 22
radio input "true"
click at [493, 206] on span "Ok" at bounding box center [496, 208] width 17 height 13
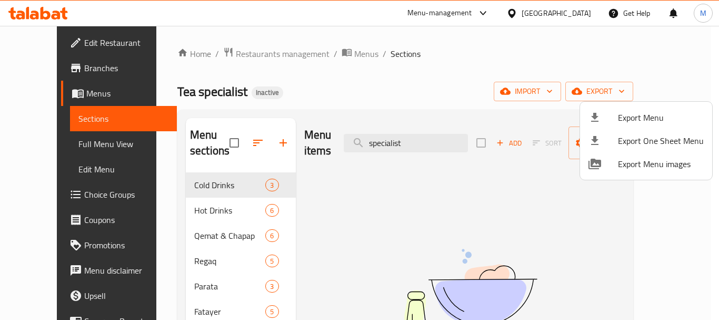
click at [57, 32] on div at bounding box center [359, 160] width 719 height 320
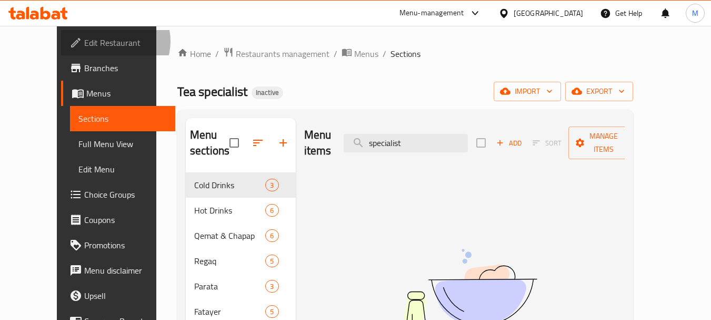
click at [84, 42] on span "Edit Restaurant" at bounding box center [125, 42] width 83 height 13
